Goal: Check status: Check status

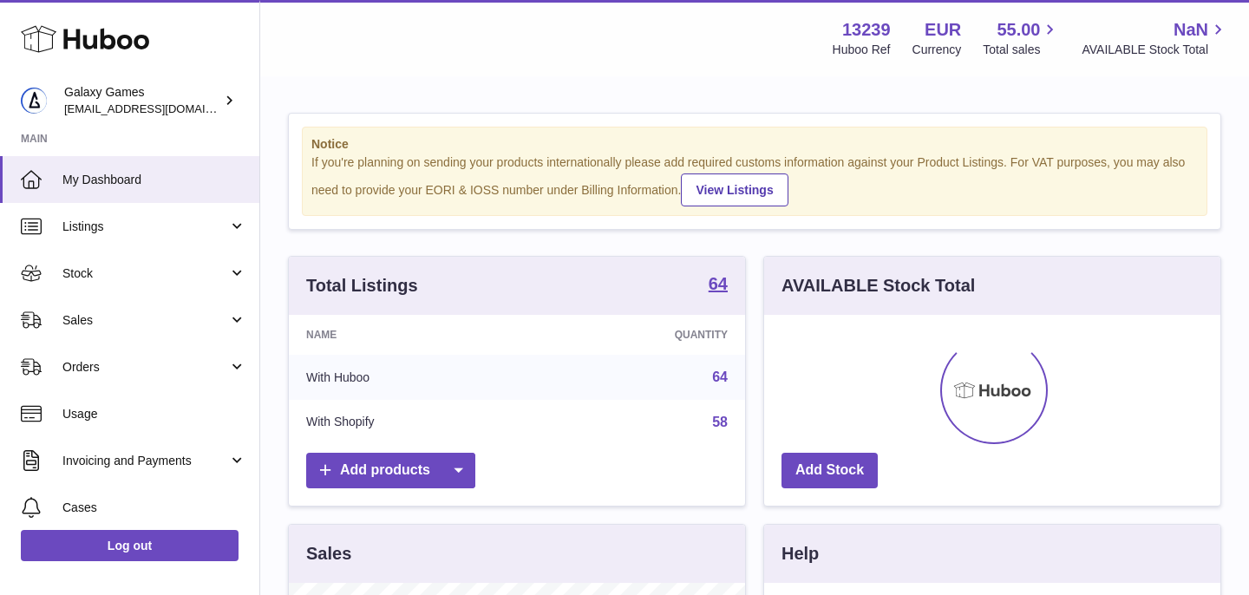
scroll to position [271, 456]
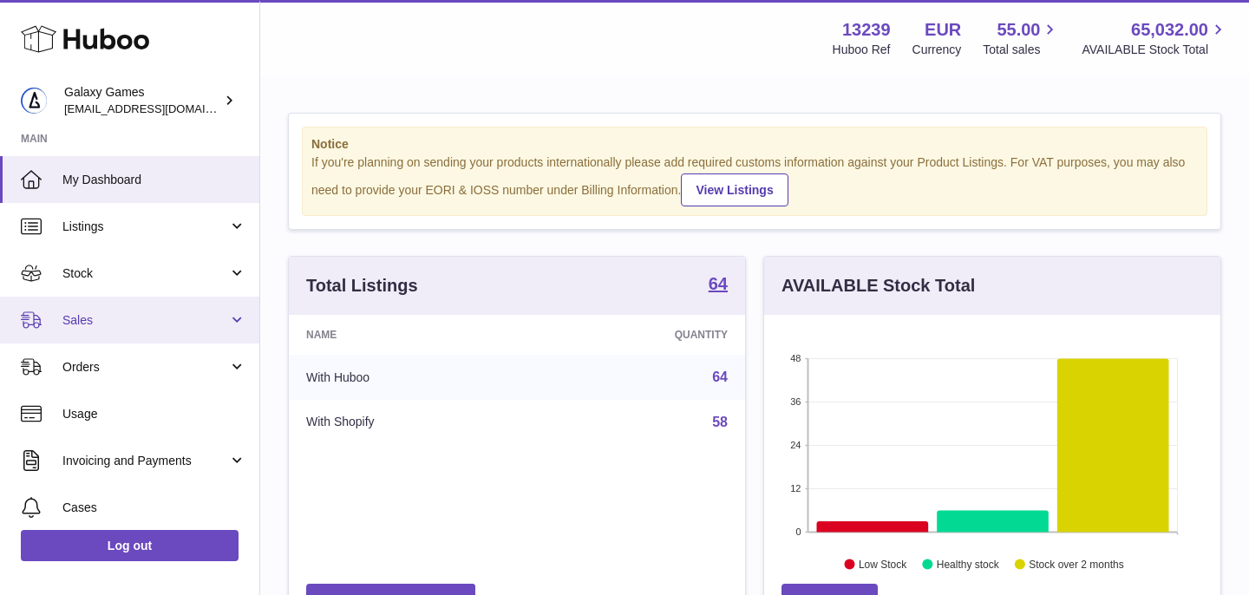
click at [160, 319] on span "Sales" at bounding box center [145, 320] width 166 height 16
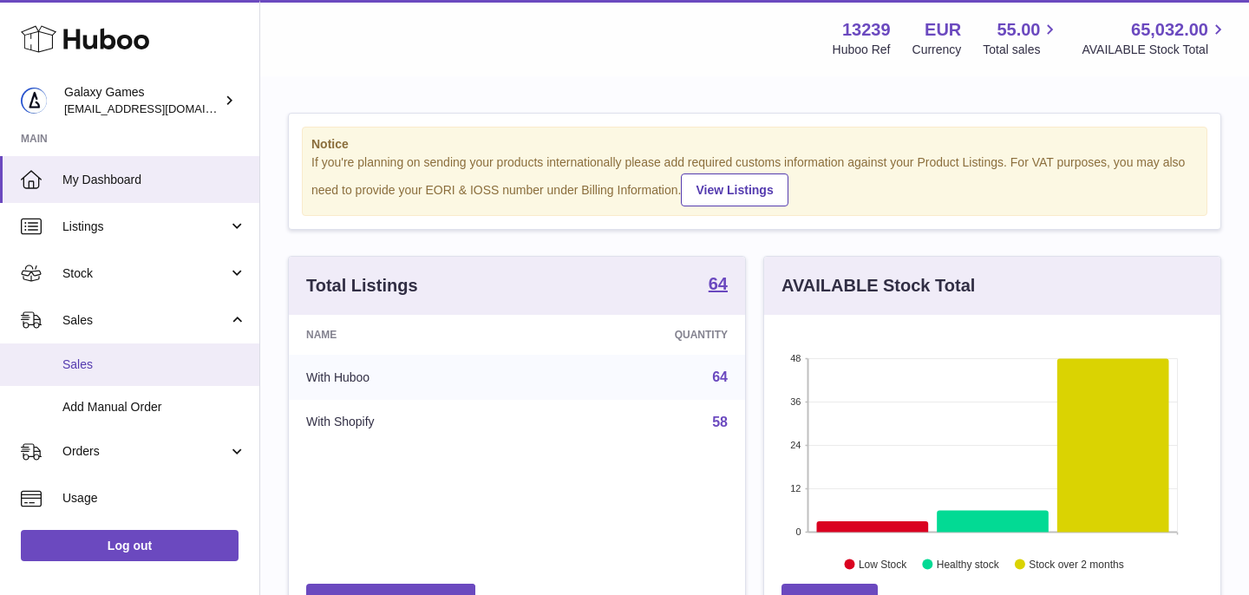
click at [143, 370] on span "Sales" at bounding box center [154, 365] width 184 height 16
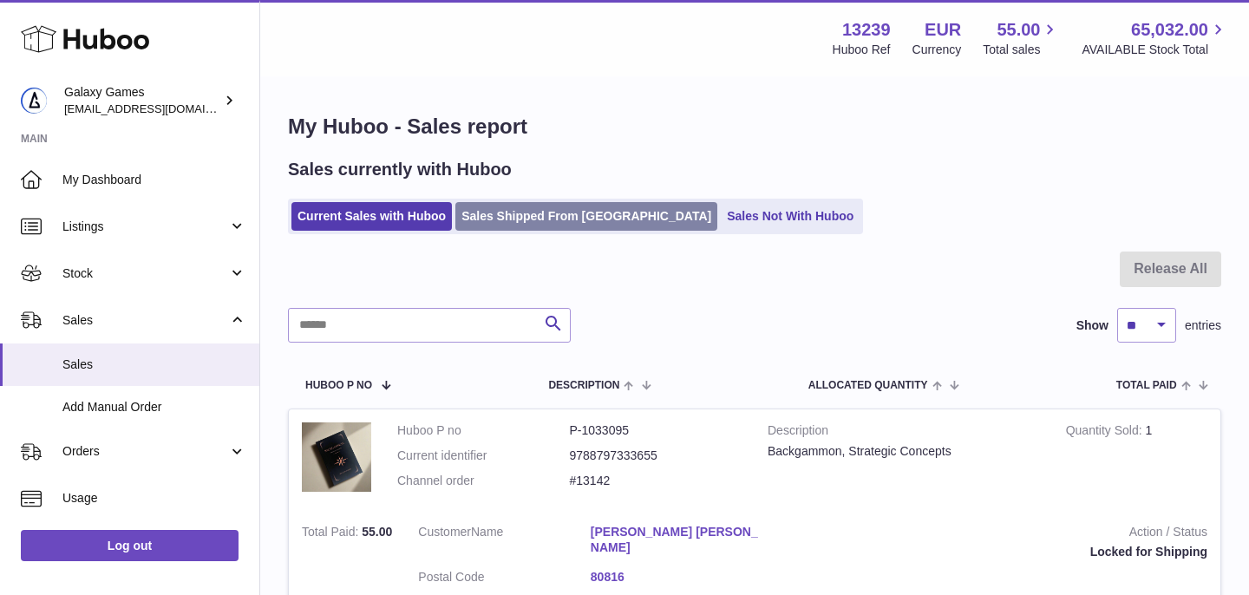
click at [504, 222] on link "Sales Shipped From [GEOGRAPHIC_DATA]" at bounding box center [586, 216] width 262 height 29
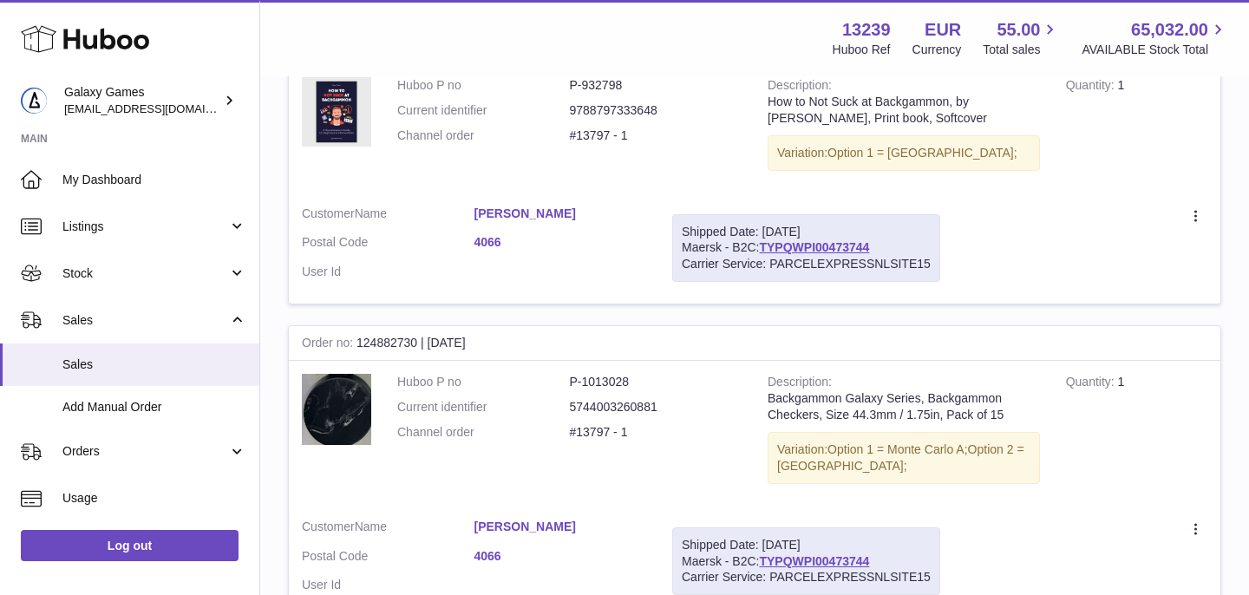
scroll to position [1213, 0]
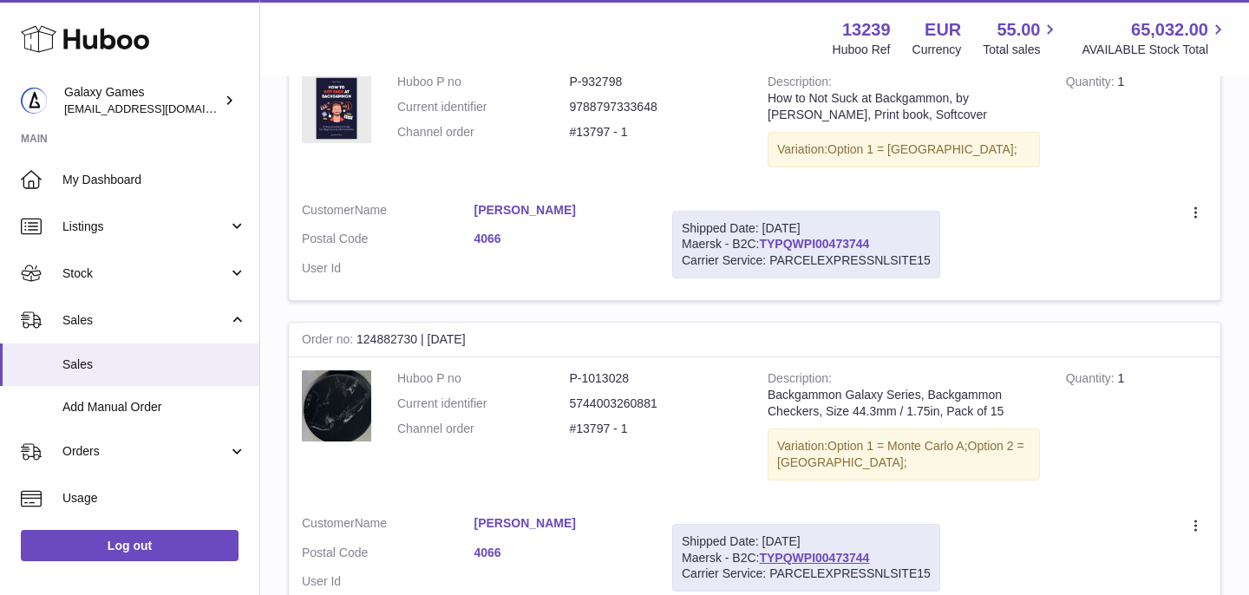
click at [814, 242] on link "TYPQWPI00473744" at bounding box center [814, 244] width 110 height 14
